Goal: Task Accomplishment & Management: Manage account settings

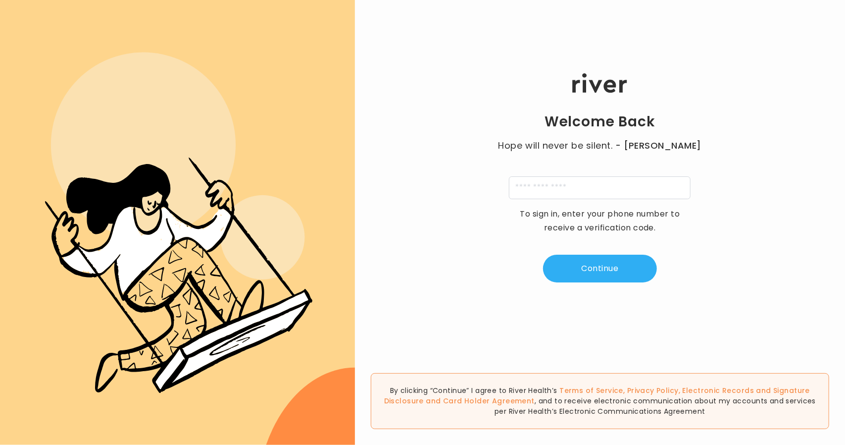
type input "**********"
click at [599, 271] on button "Continue" at bounding box center [600, 269] width 114 height 28
type input "*"
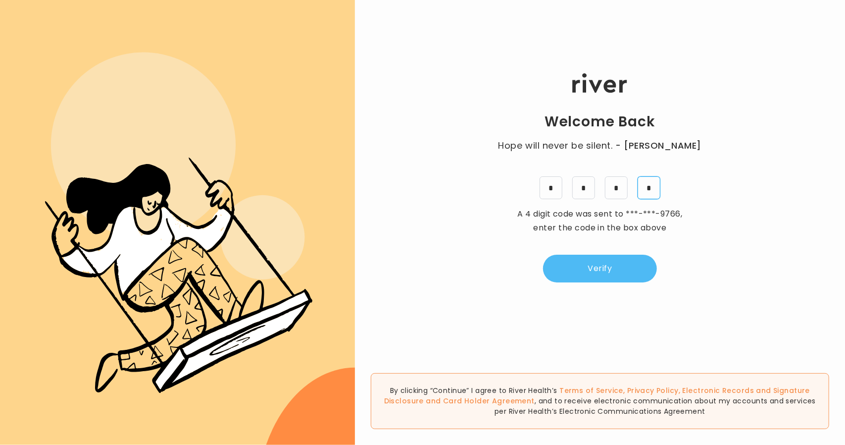
type input "*"
click at [597, 274] on button "Verify" at bounding box center [600, 269] width 114 height 28
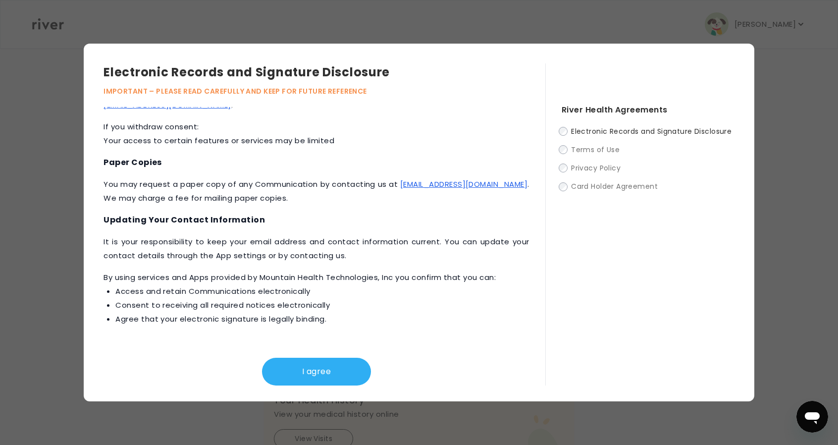
scroll to position [248, 0]
click at [334, 368] on button "I agree" at bounding box center [316, 372] width 109 height 28
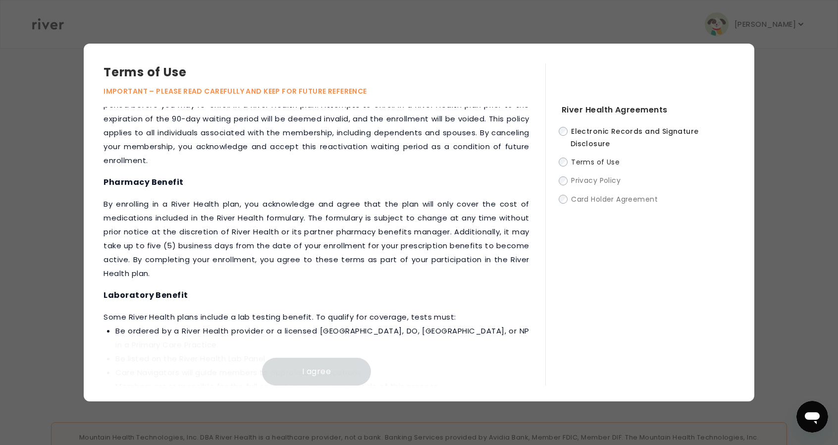
scroll to position [1164, 0]
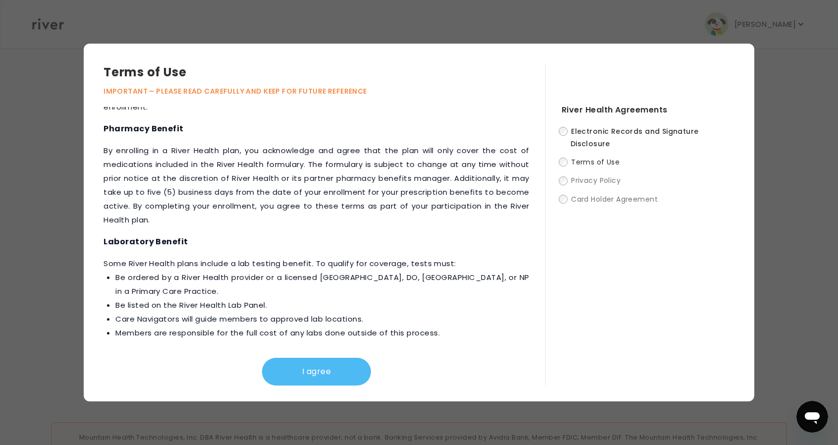
click at [332, 366] on button "I agree" at bounding box center [316, 372] width 109 height 28
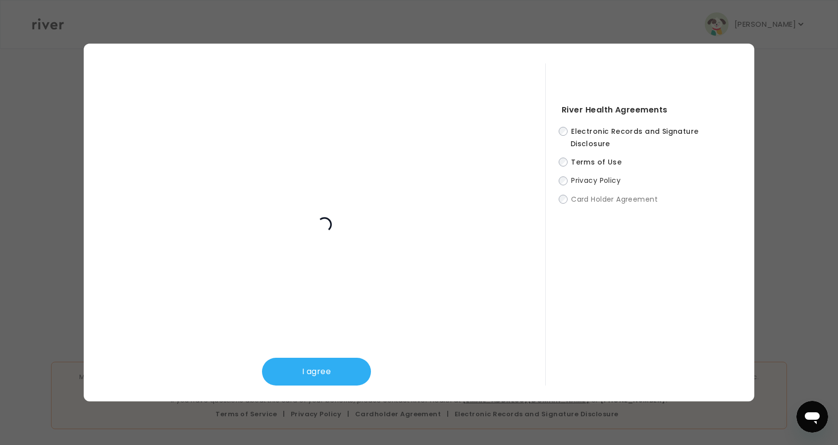
scroll to position [309, 0]
click at [321, 369] on button "I agree" at bounding box center [316, 372] width 109 height 28
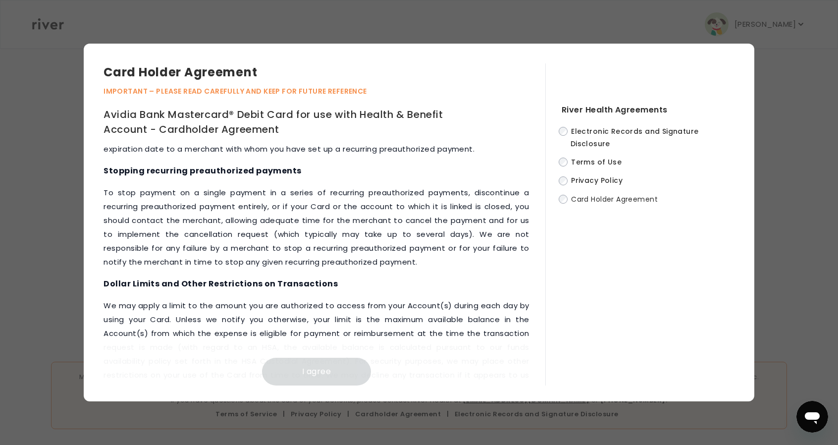
scroll to position [4541, 0]
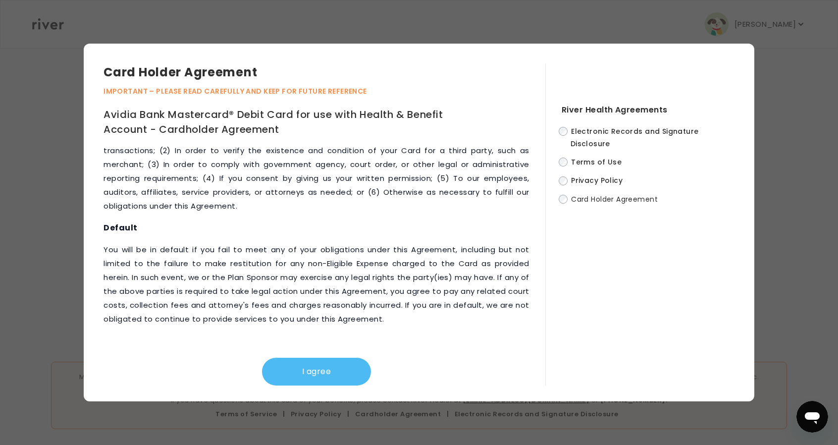
click at [322, 368] on button "I agree" at bounding box center [316, 372] width 109 height 28
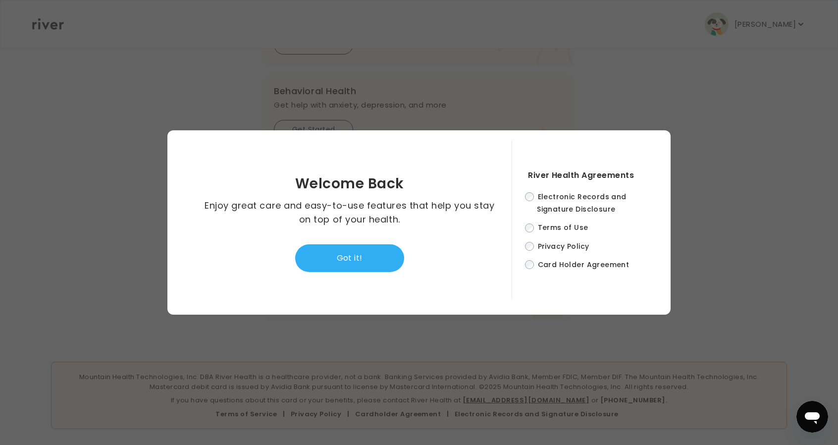
click at [339, 249] on button "Got it!" at bounding box center [349, 258] width 109 height 28
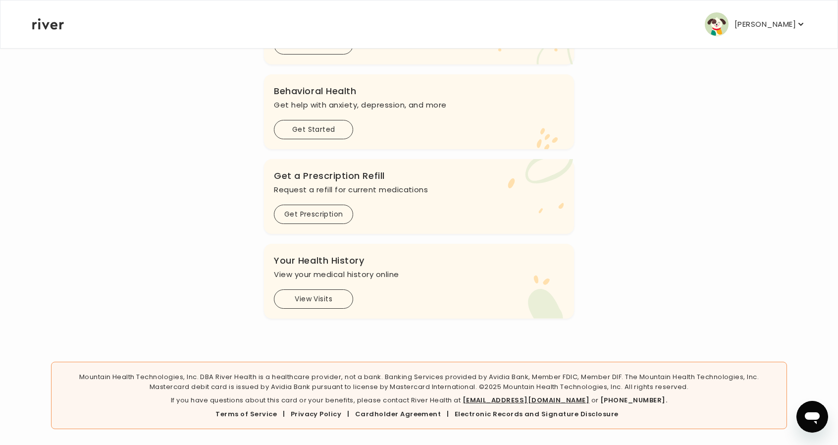
click at [774, 21] on p "Chelynne Bash" at bounding box center [764, 24] width 61 height 14
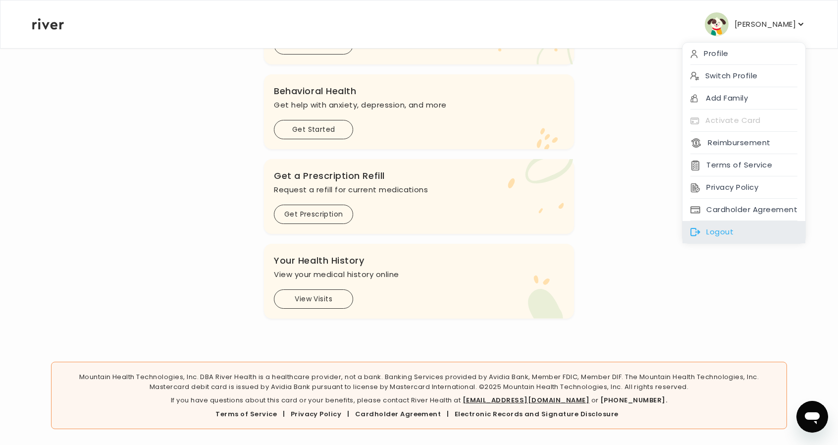
click at [711, 227] on div "Logout" at bounding box center [743, 232] width 123 height 22
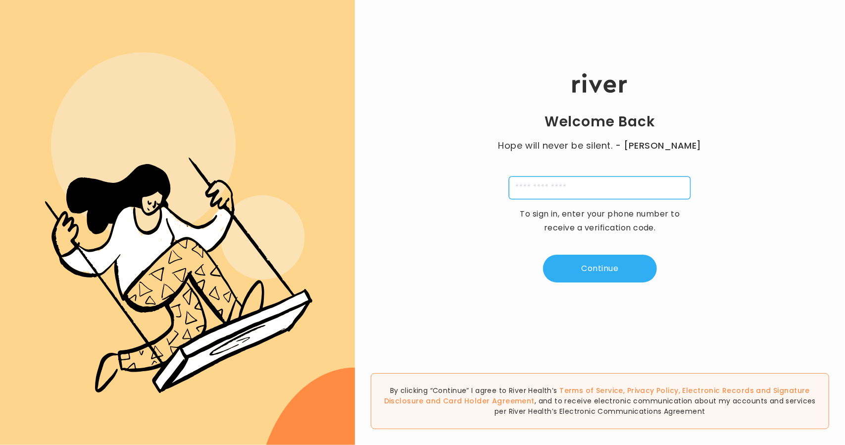
click at [549, 186] on input "tel" at bounding box center [600, 187] width 182 height 23
type input "**********"
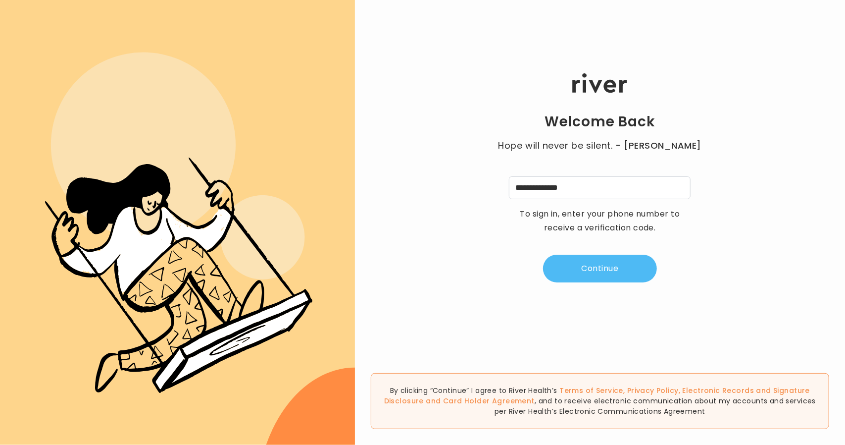
click at [592, 267] on button "Continue" at bounding box center [600, 269] width 114 height 28
type input "*"
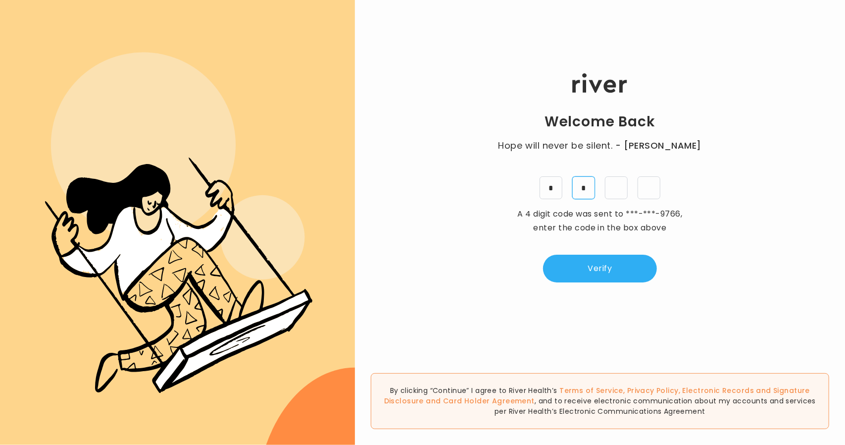
type input "*"
click at [593, 283] on div "Welcome Back Hope will never be silent. - Harvey Milk * * * * A 4 digit code wa…" at bounding box center [600, 178] width 490 height 267
click at [578, 262] on button "Verify" at bounding box center [600, 269] width 114 height 28
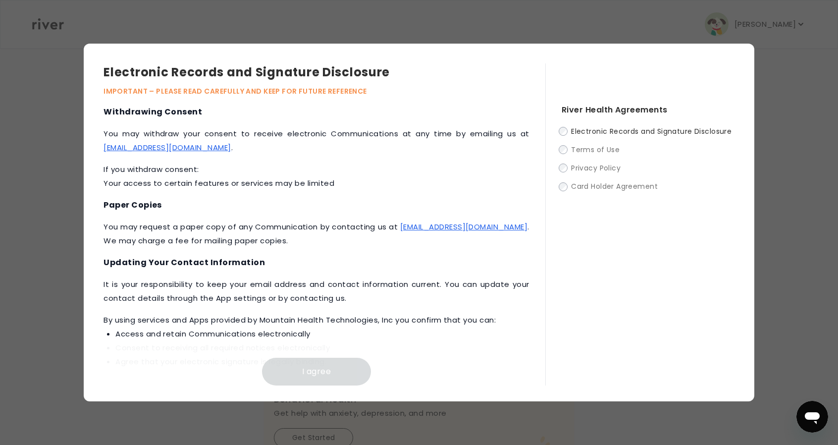
scroll to position [447, 0]
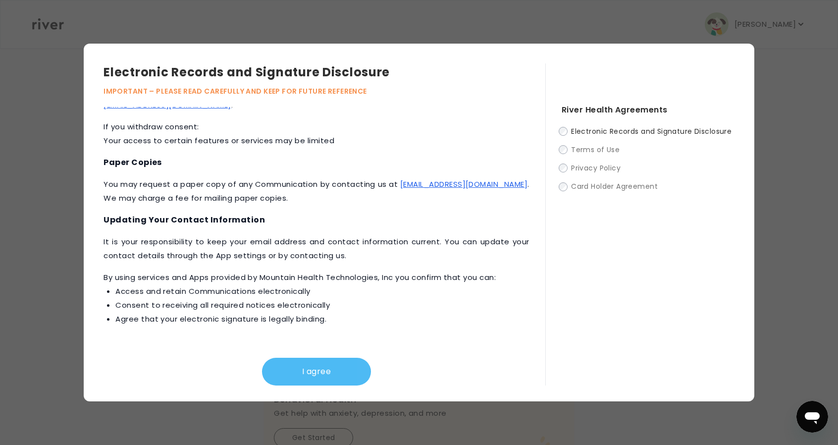
click at [296, 372] on button "I agree" at bounding box center [316, 372] width 109 height 28
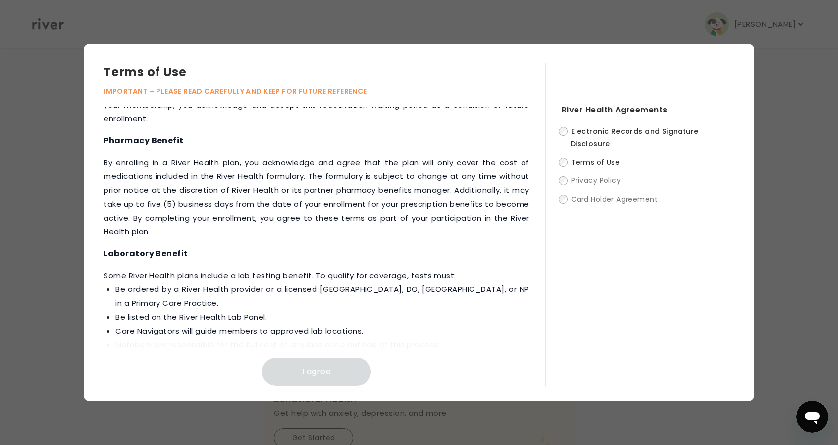
scroll to position [1164, 0]
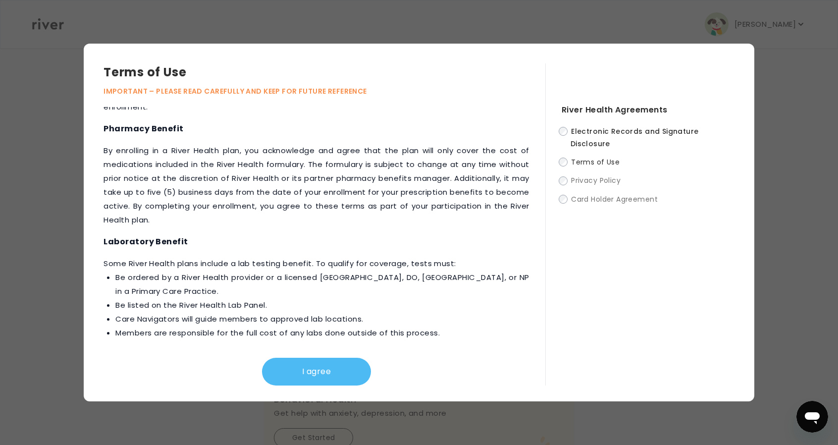
click at [356, 366] on button "I agree" at bounding box center [316, 372] width 109 height 28
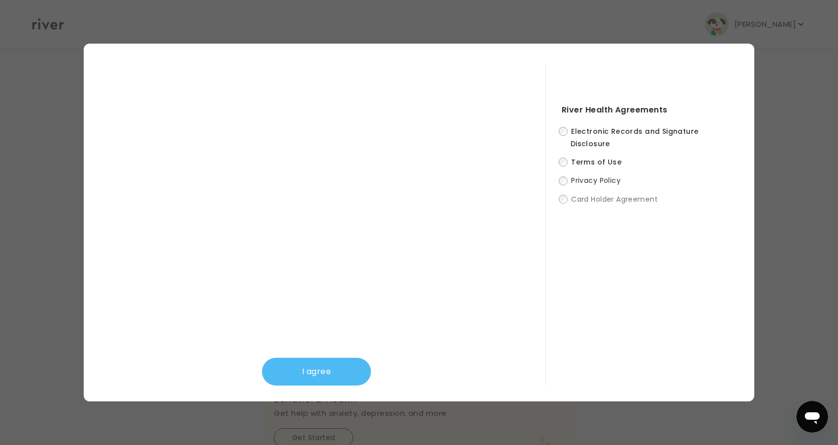
click at [343, 362] on button "I agree" at bounding box center [316, 372] width 109 height 28
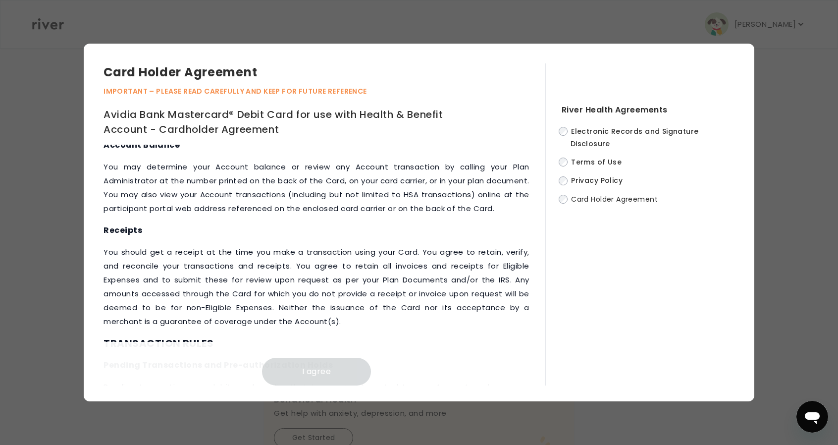
scroll to position [4541, 0]
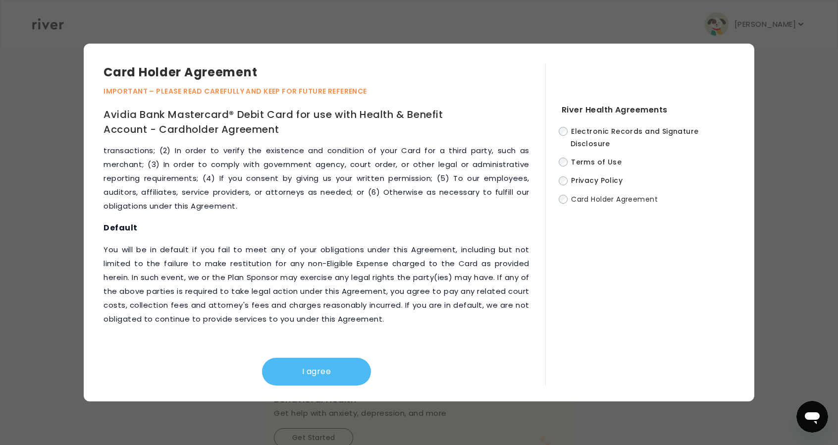
click at [348, 369] on button "I agree" at bounding box center [316, 372] width 109 height 28
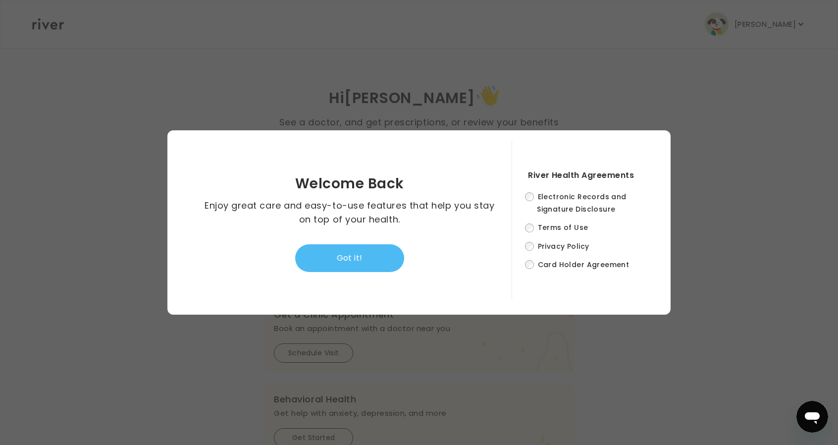
click at [331, 254] on button "Got it!" at bounding box center [349, 258] width 109 height 28
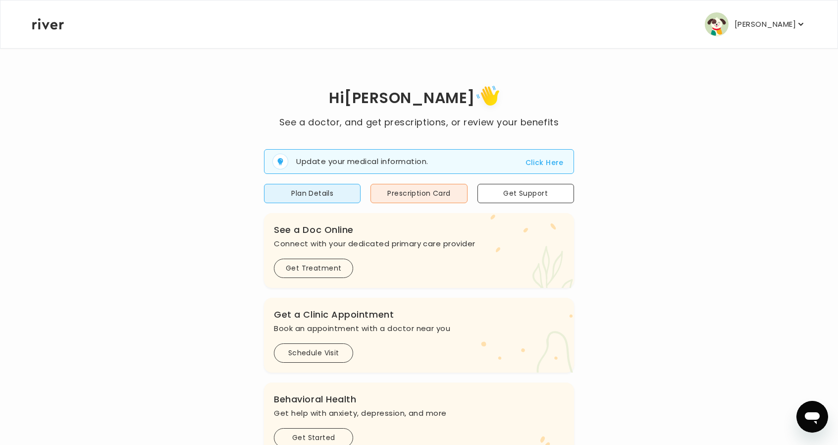
click at [741, 22] on p "Aleksandra Novoseltsev" at bounding box center [764, 24] width 61 height 14
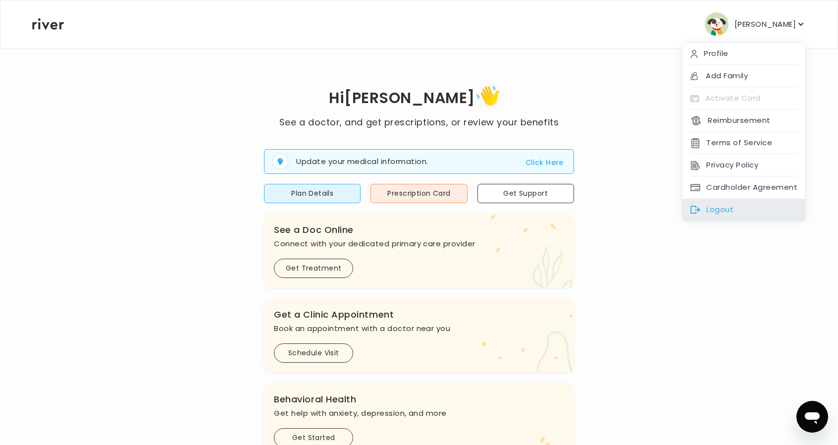
click at [717, 205] on div "Logout" at bounding box center [743, 210] width 123 height 22
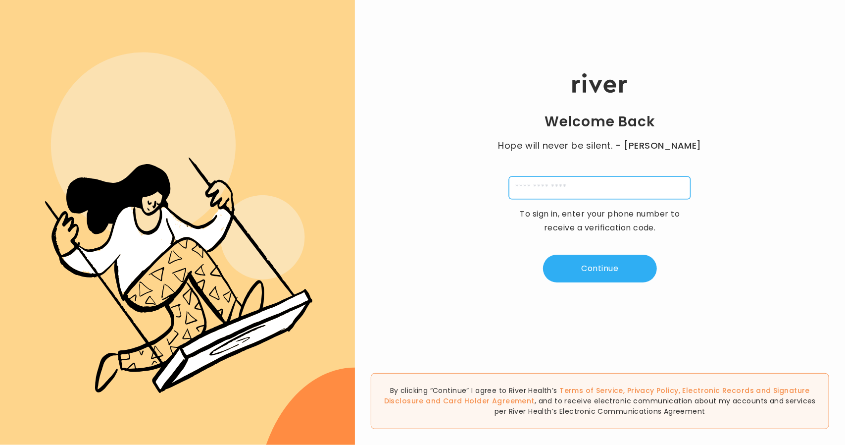
click at [595, 192] on input "tel" at bounding box center [600, 187] width 182 height 23
type input "**********"
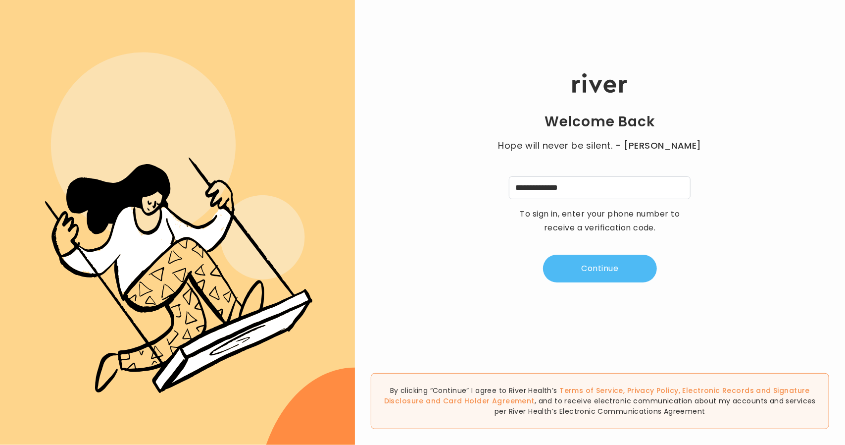
click at [594, 264] on button "Continue" at bounding box center [600, 269] width 114 height 28
type input "*"
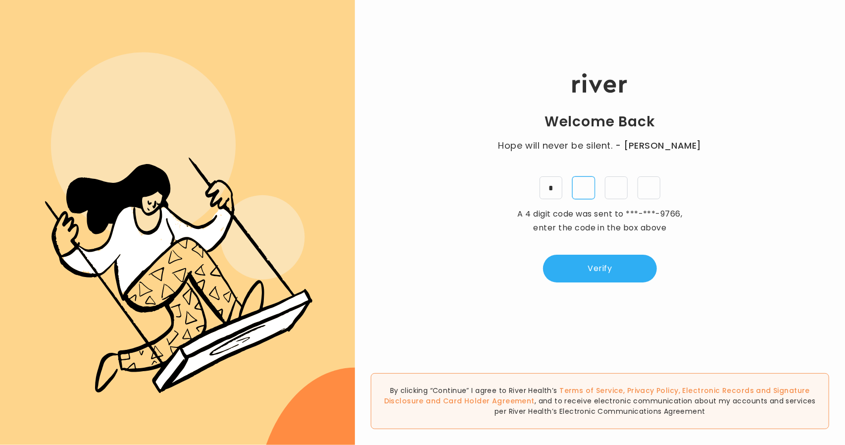
type input "*"
click at [602, 269] on button "Verify" at bounding box center [600, 269] width 114 height 28
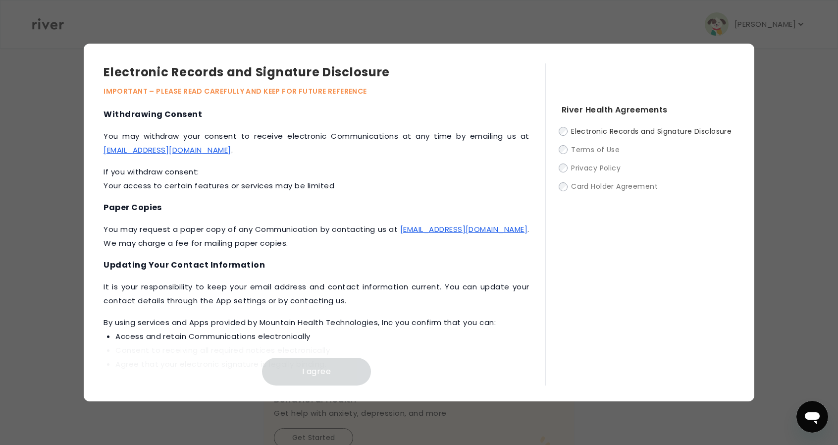
scroll to position [447, 0]
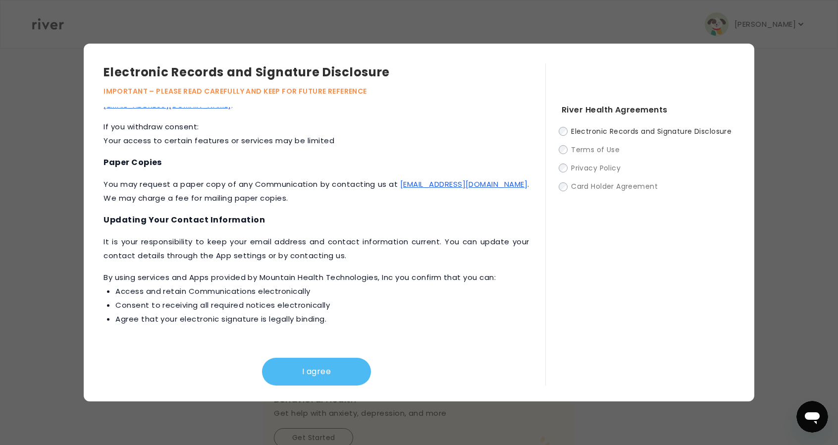
click at [288, 372] on button "I agree" at bounding box center [316, 372] width 109 height 28
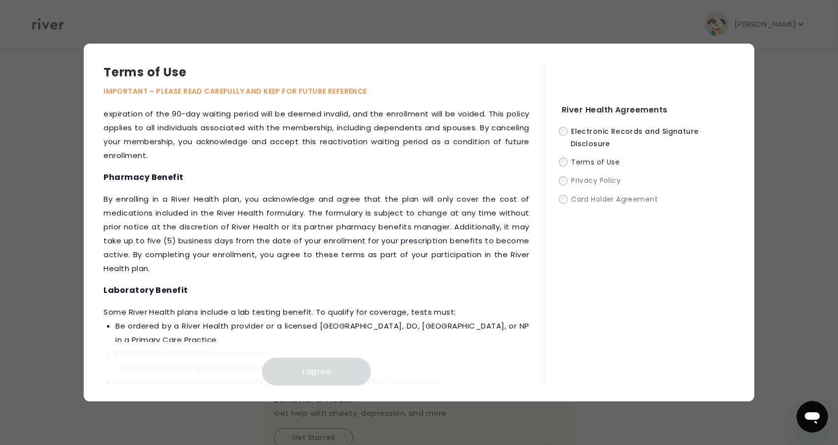
scroll to position [1164, 0]
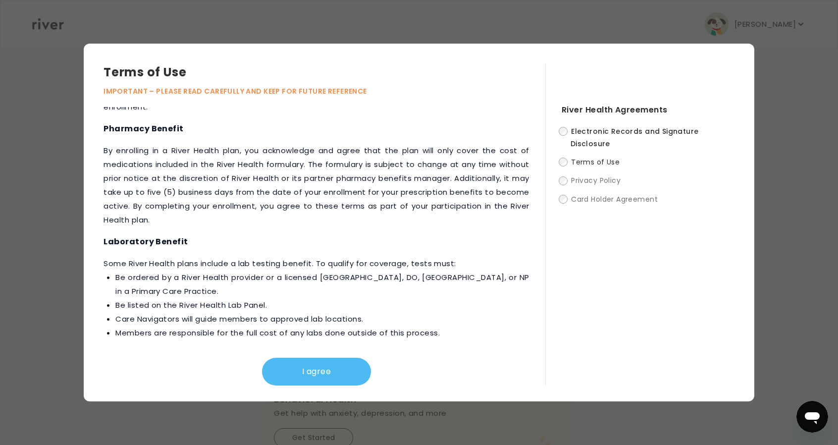
click at [335, 373] on button "I agree" at bounding box center [316, 372] width 109 height 28
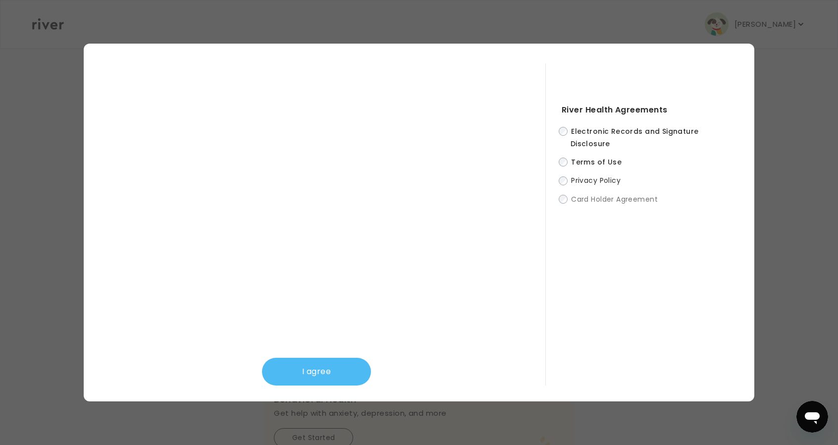
click at [357, 371] on button "I agree" at bounding box center [316, 372] width 109 height 28
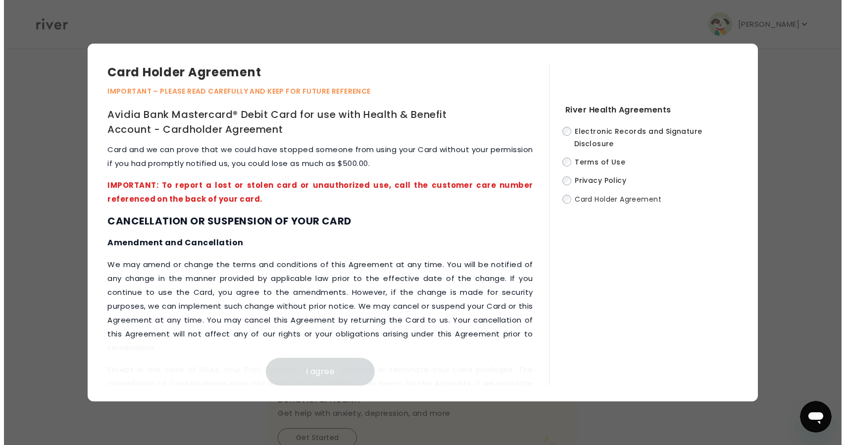
scroll to position [4541, 0]
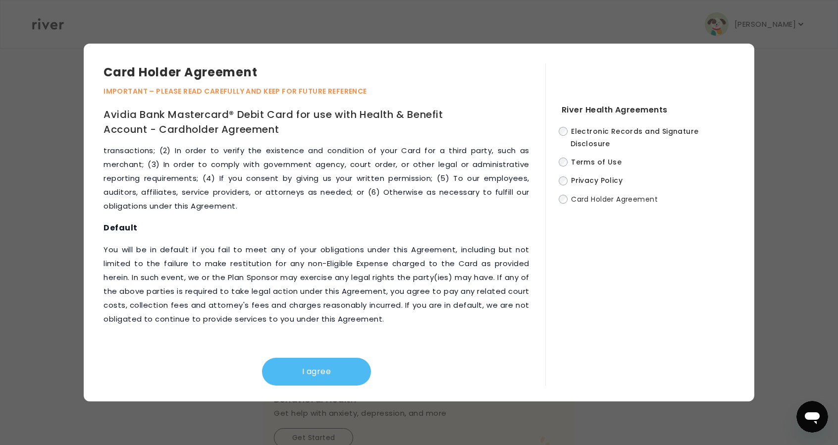
click at [326, 380] on button "I agree" at bounding box center [316, 372] width 109 height 28
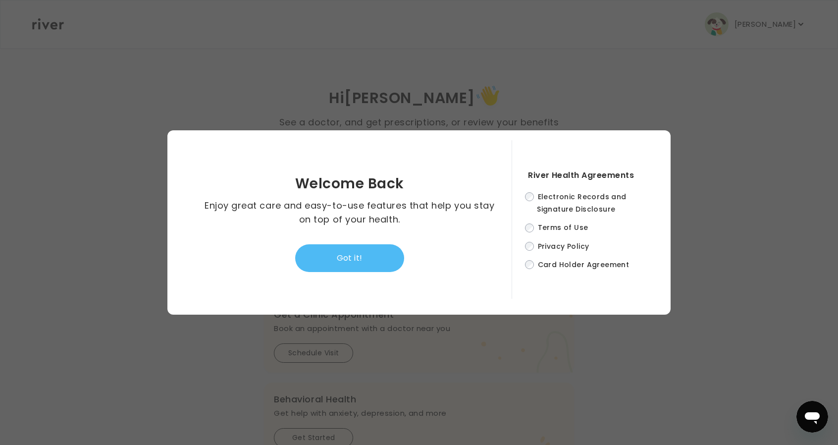
click at [350, 255] on button "Got it!" at bounding box center [349, 258] width 109 height 28
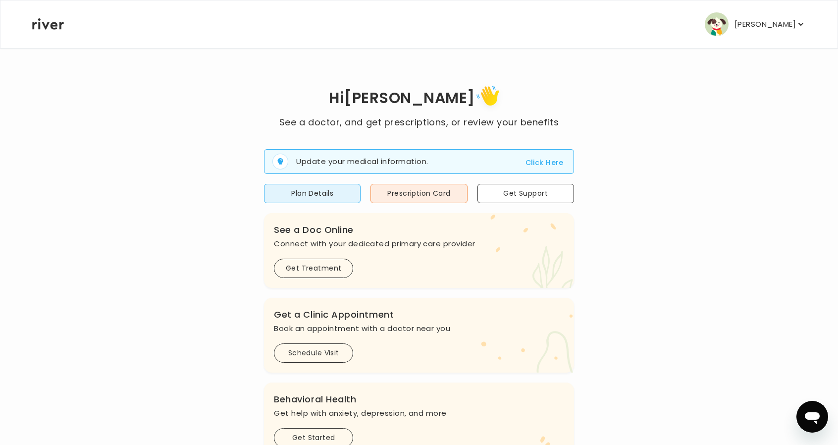
click at [796, 28] on icon "button" at bounding box center [801, 24] width 10 height 10
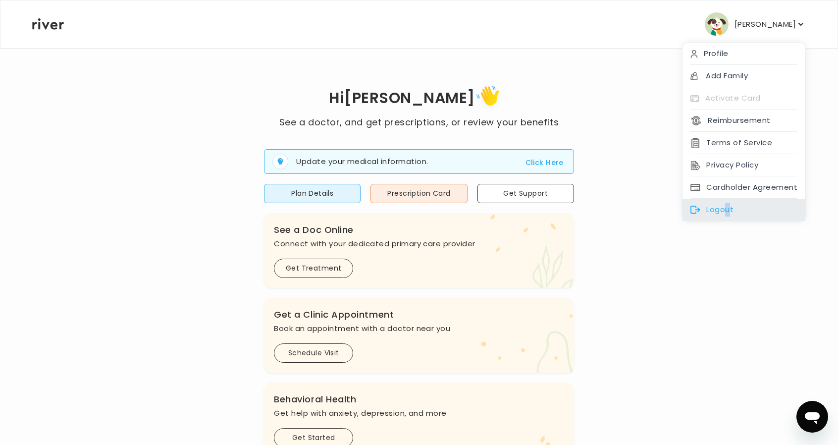
click at [728, 211] on div "Logout" at bounding box center [743, 210] width 123 height 22
